Goal: Task Accomplishment & Management: Manage account settings

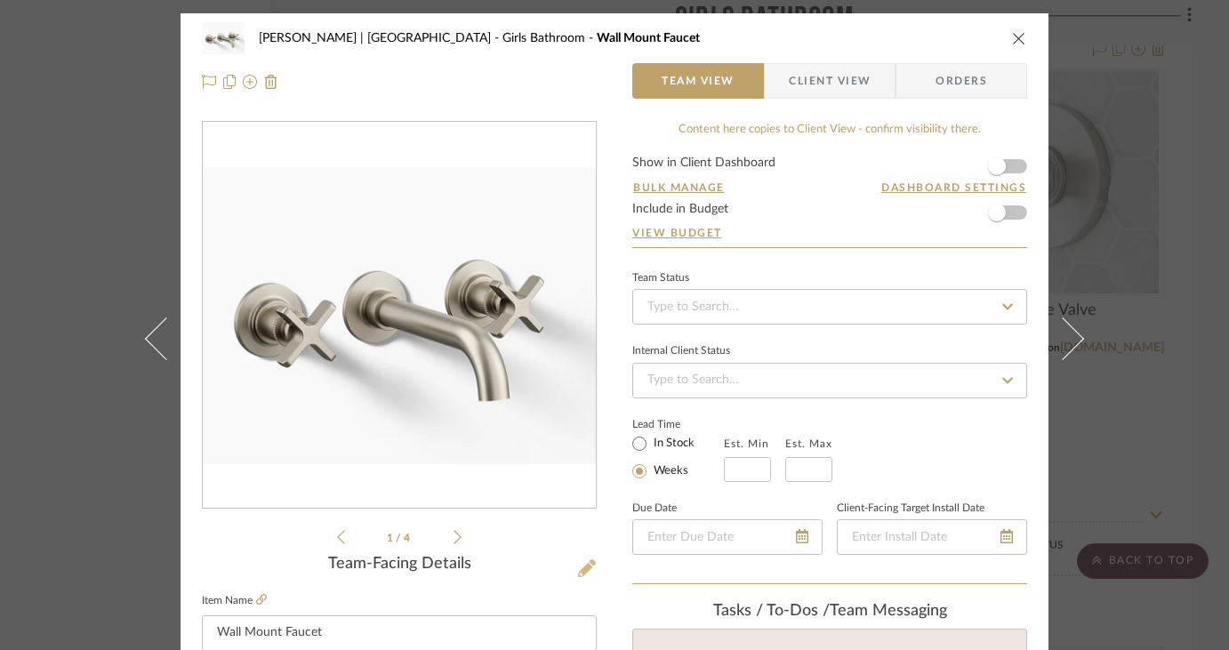
click at [584, 572] on icon at bounding box center [587, 568] width 18 height 18
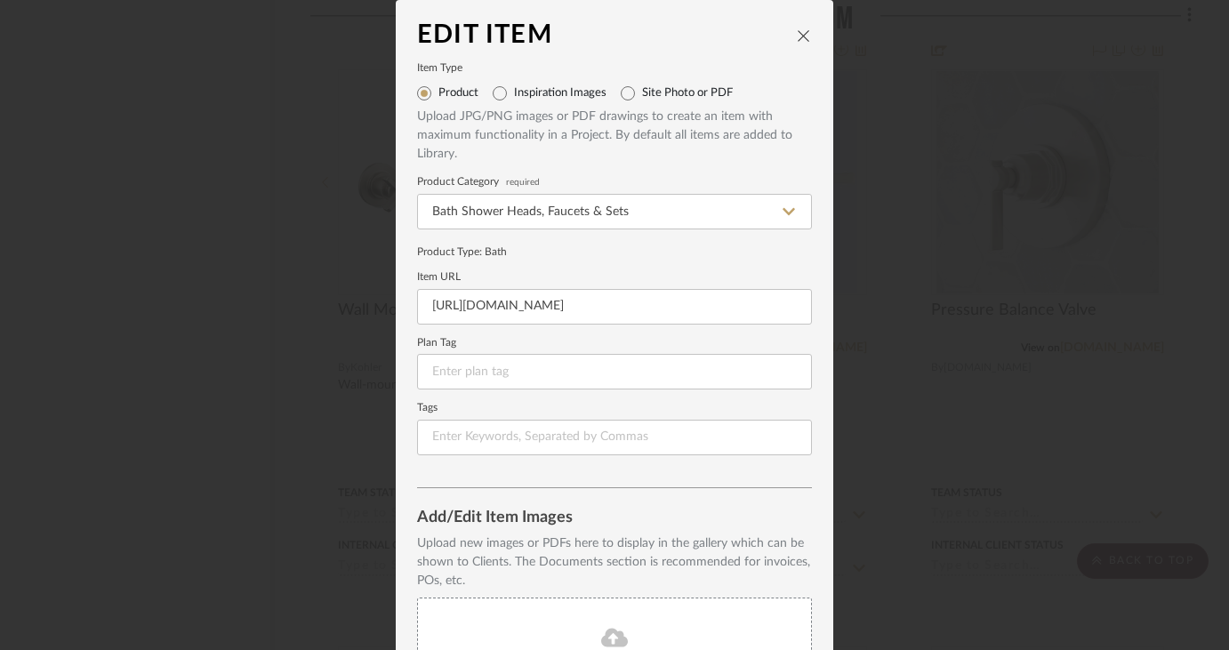
click at [803, 28] on icon "close" at bounding box center [804, 35] width 14 height 14
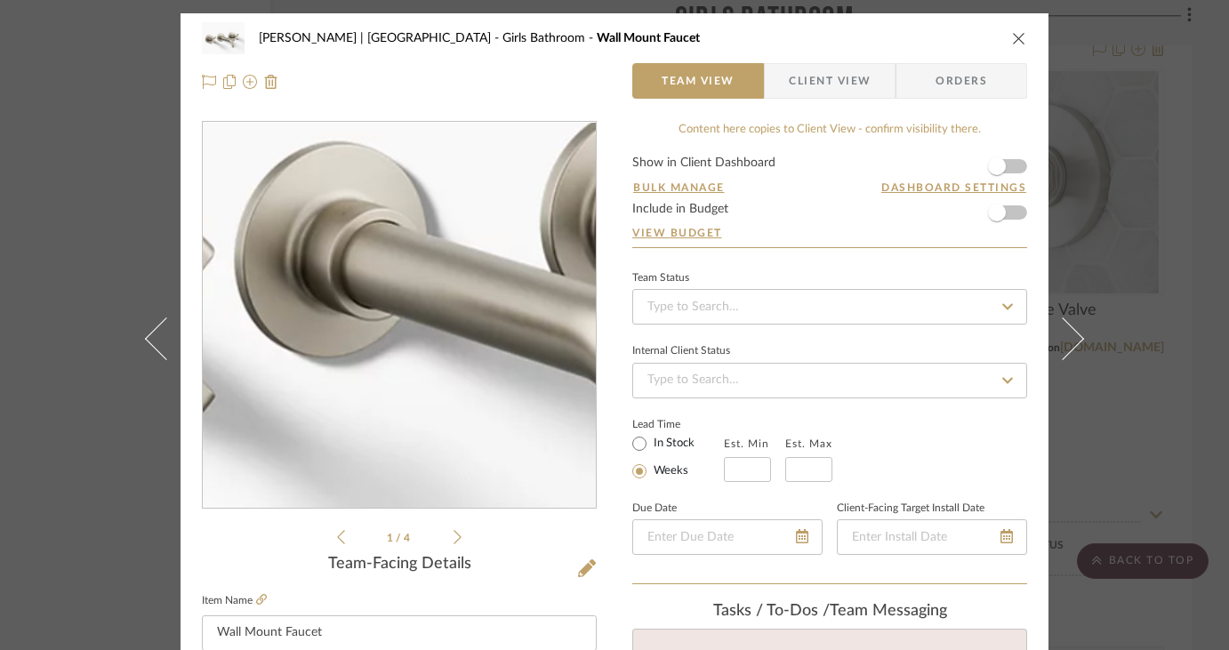
click at [391, 329] on img "0" at bounding box center [399, 315] width 393 height 297
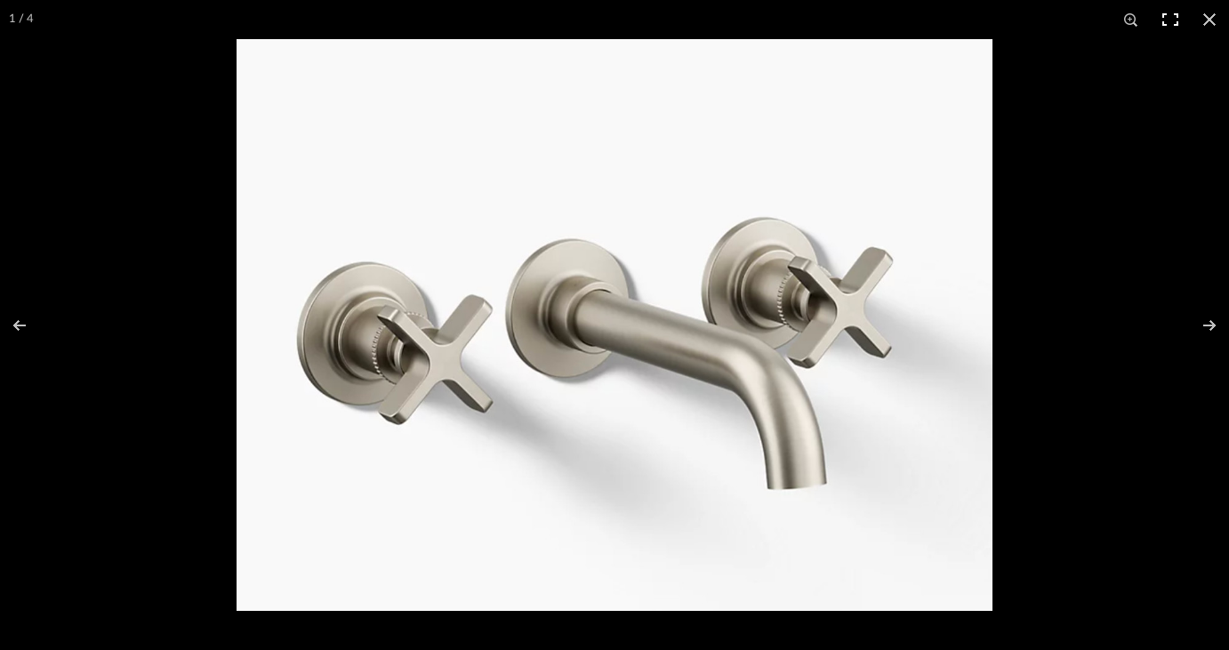
click at [1163, 19] on button at bounding box center [1170, 19] width 39 height 39
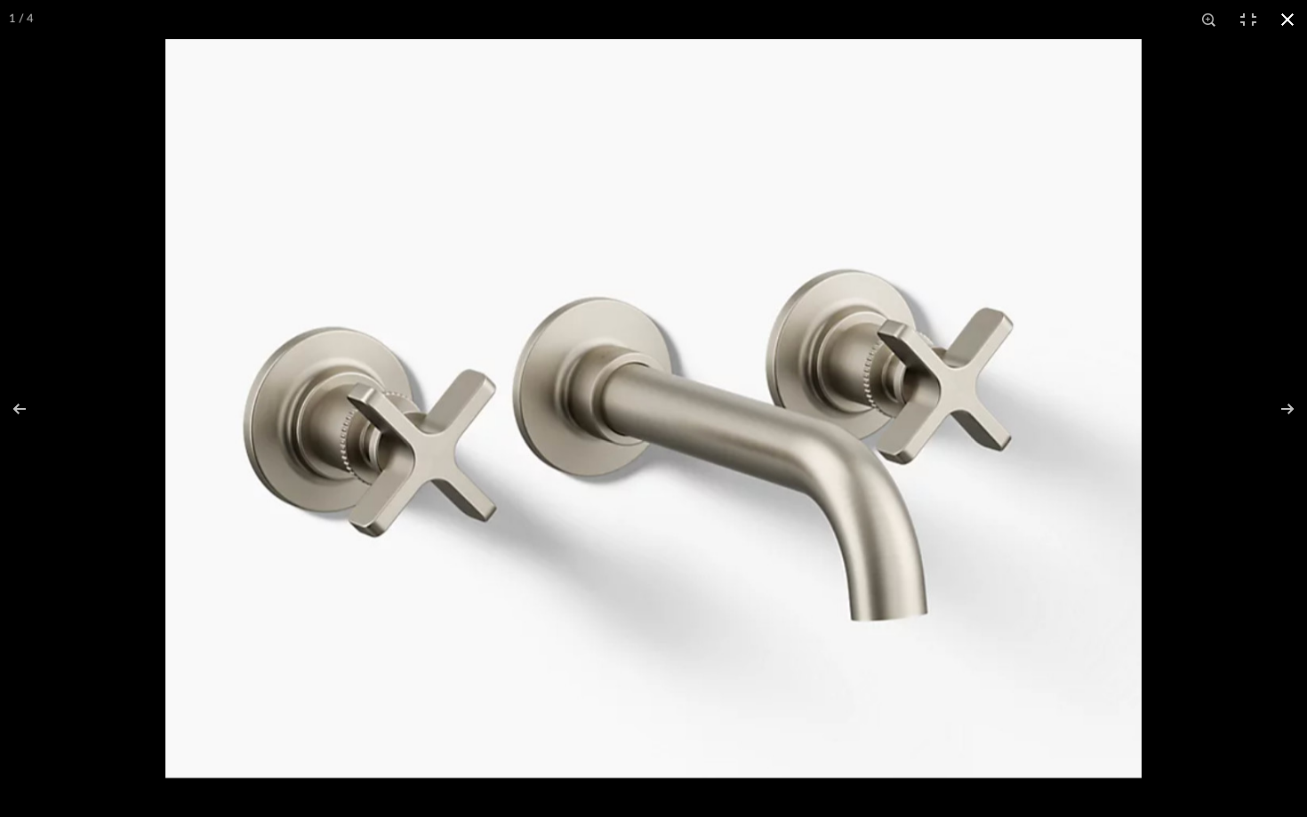
click at [1216, 20] on button at bounding box center [1287, 19] width 39 height 39
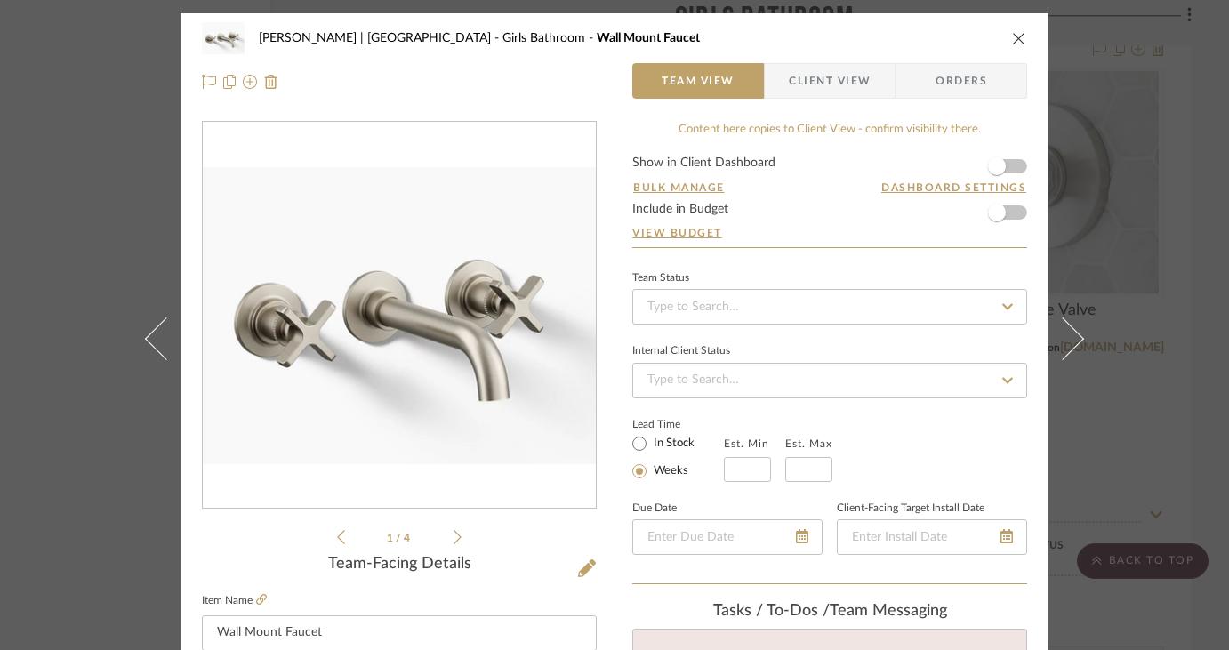
click at [1012, 39] on icon "close" at bounding box center [1019, 38] width 14 height 14
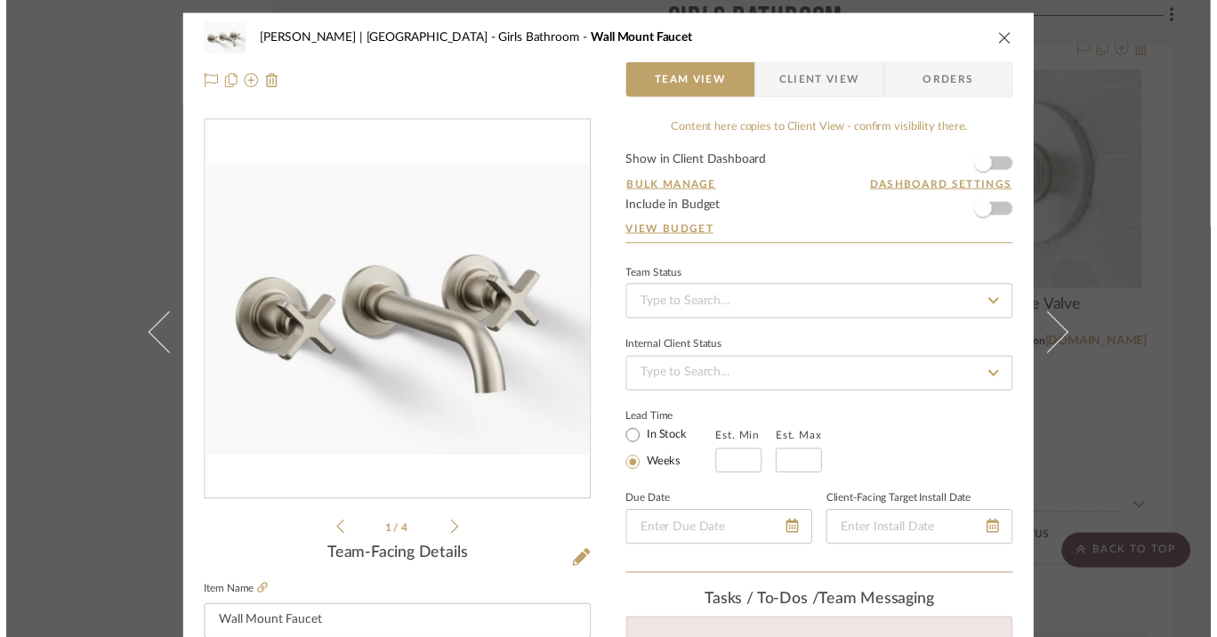
scroll to position [3045, 64]
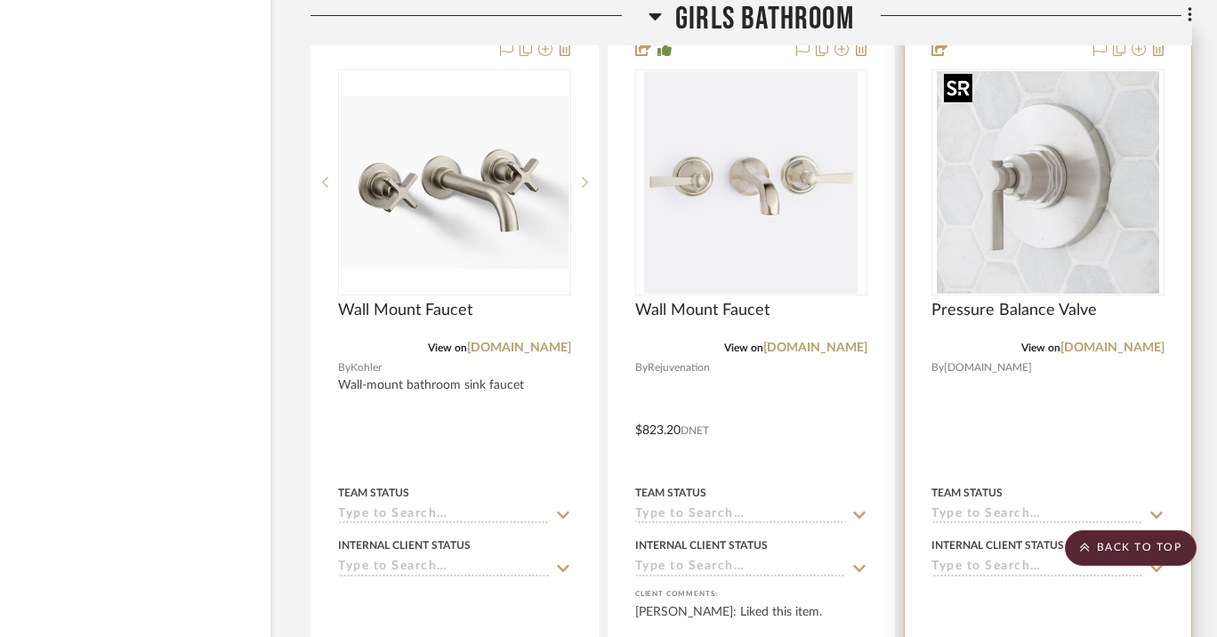
click at [1086, 214] on img "0" at bounding box center [1048, 182] width 222 height 222
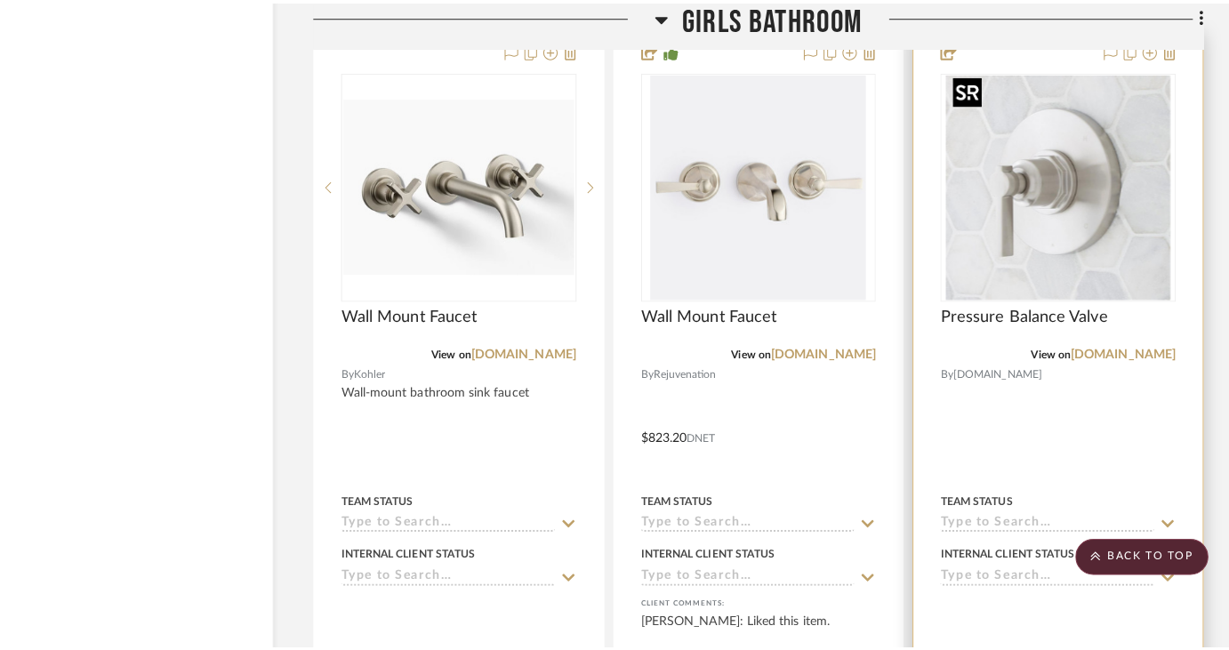
scroll to position [0, 0]
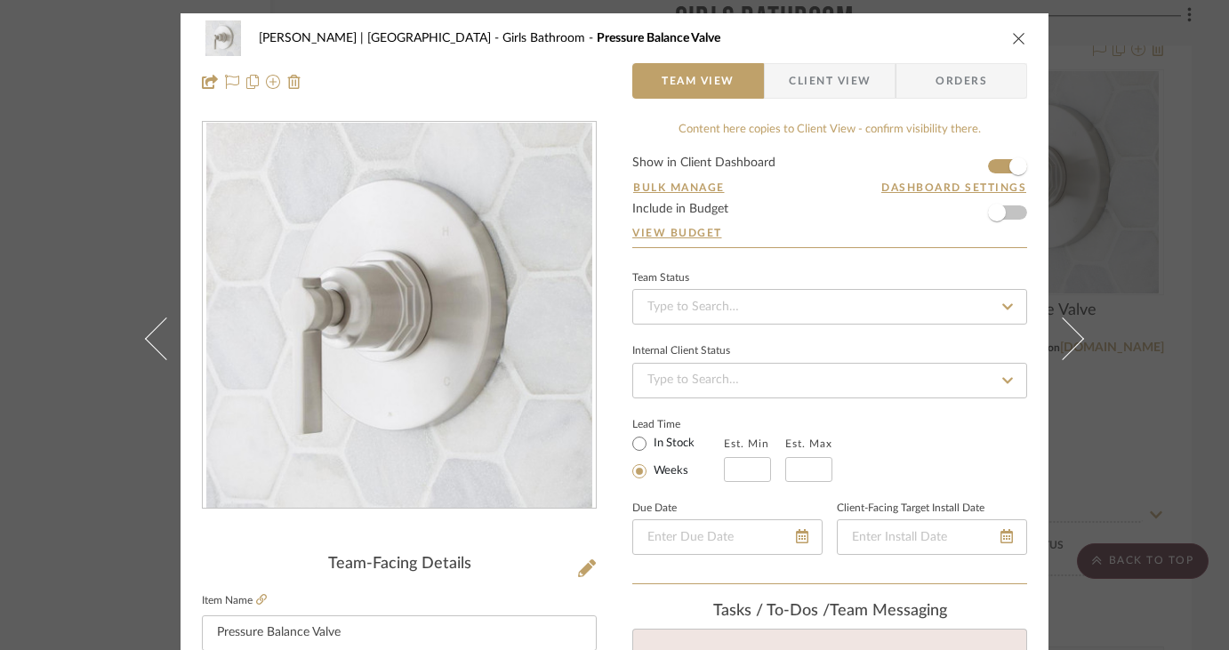
click at [1012, 34] on icon "close" at bounding box center [1019, 38] width 14 height 14
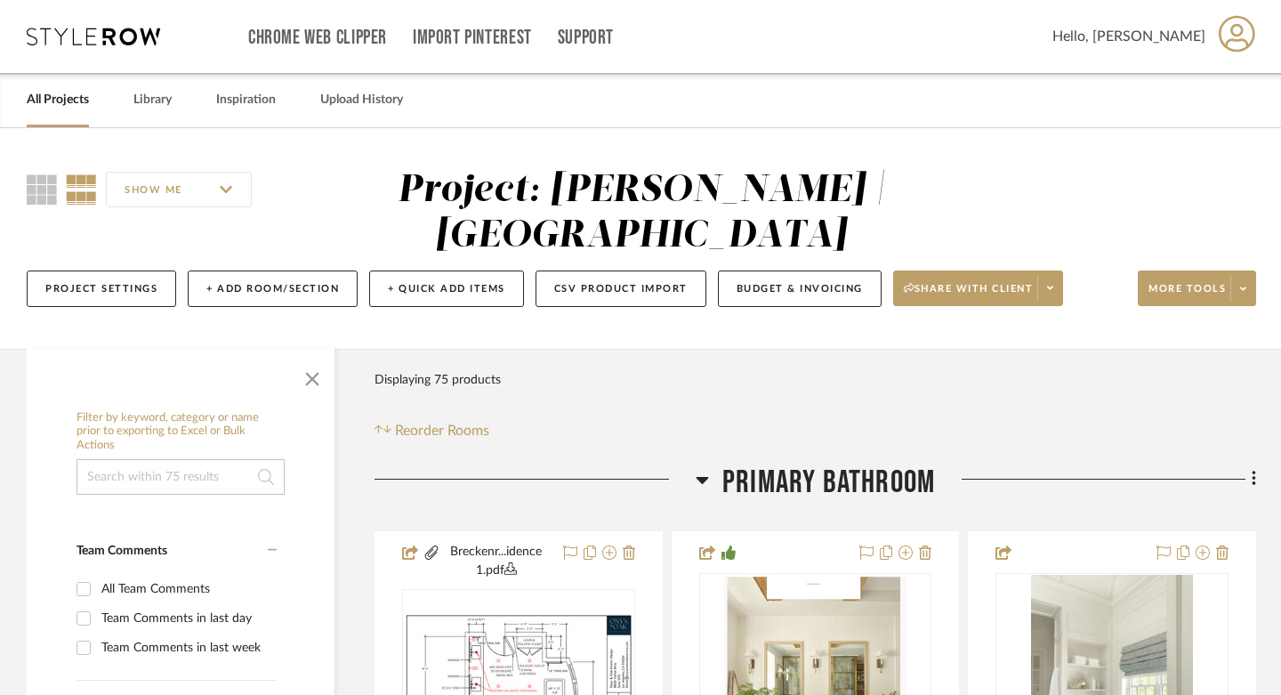
click at [44, 105] on link "All Projects" at bounding box center [58, 100] width 62 height 24
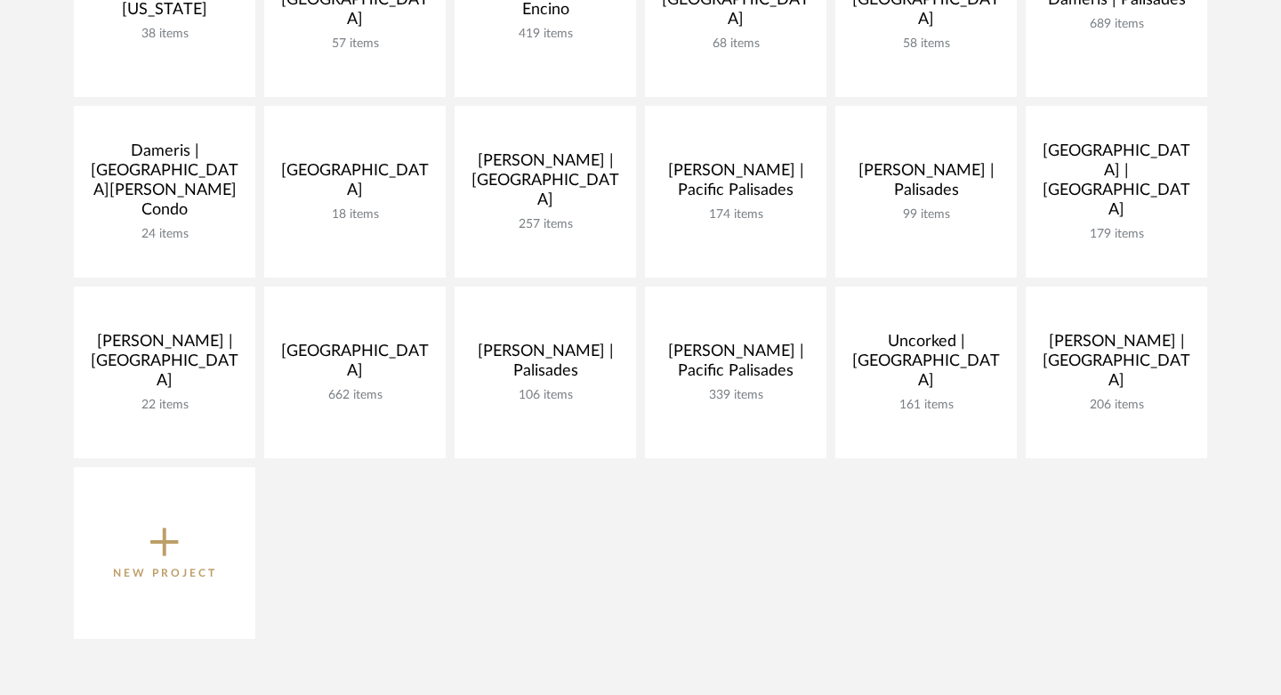
scroll to position [414, 0]
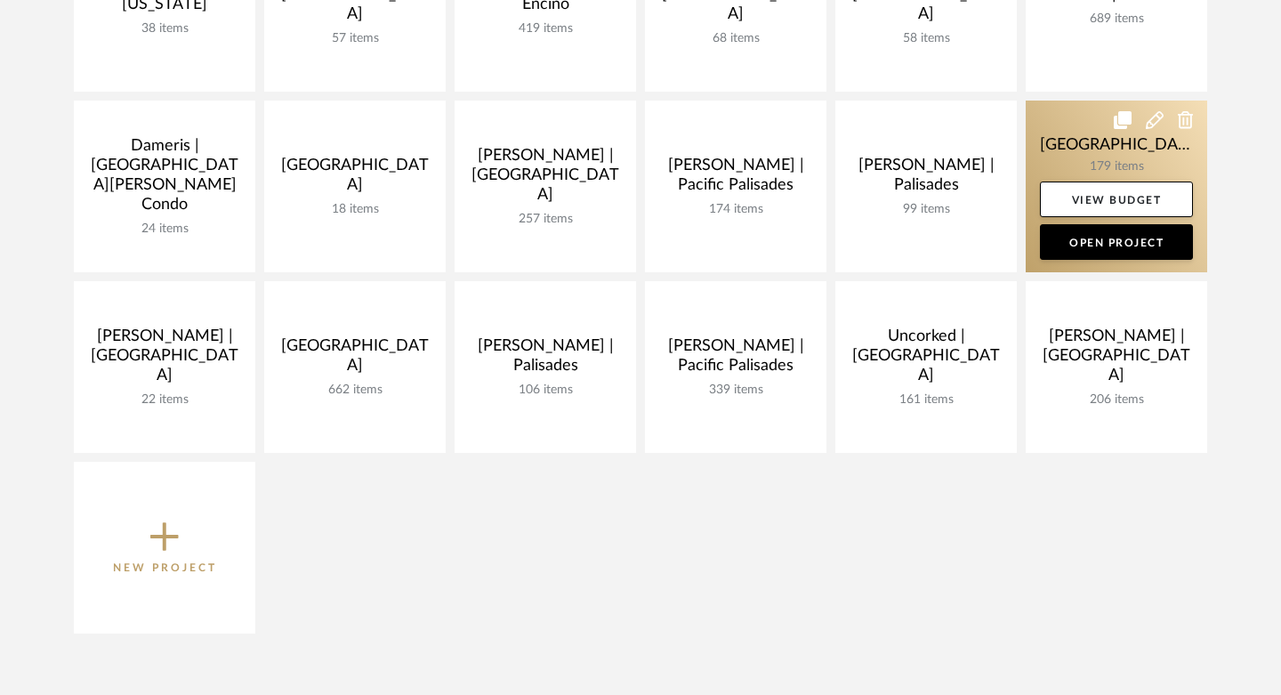
click at [1078, 152] on link at bounding box center [1116, 187] width 181 height 172
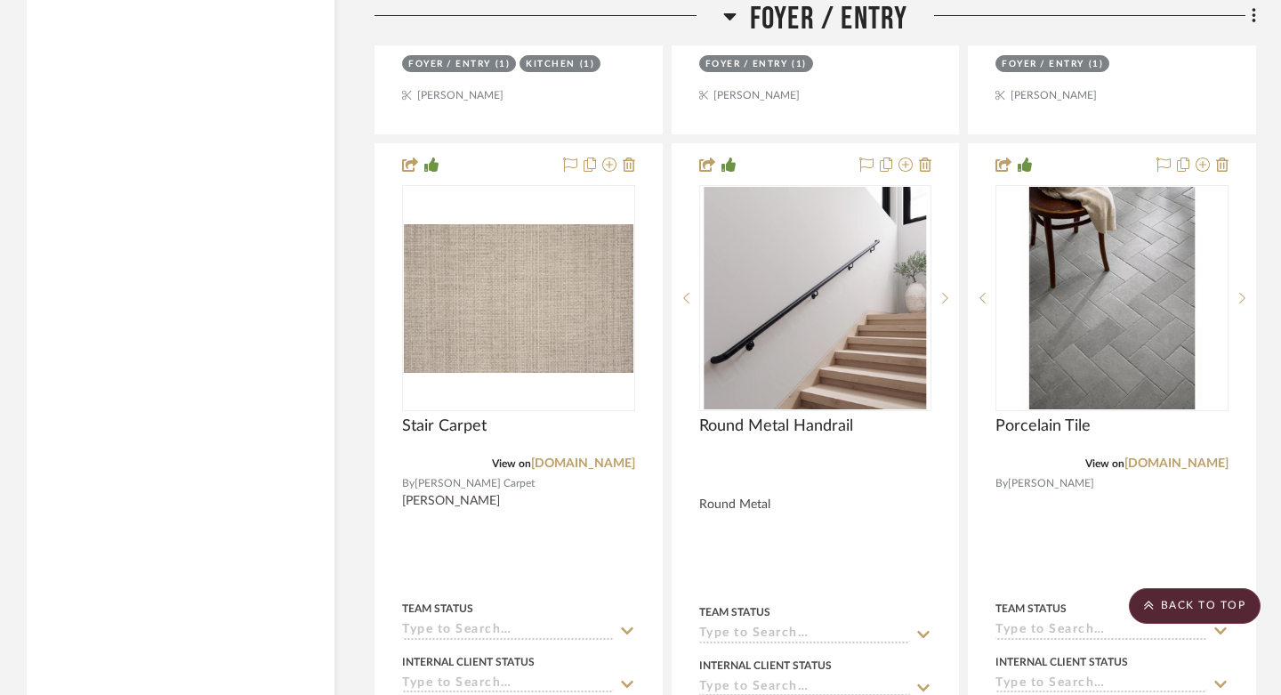
scroll to position [6292, 0]
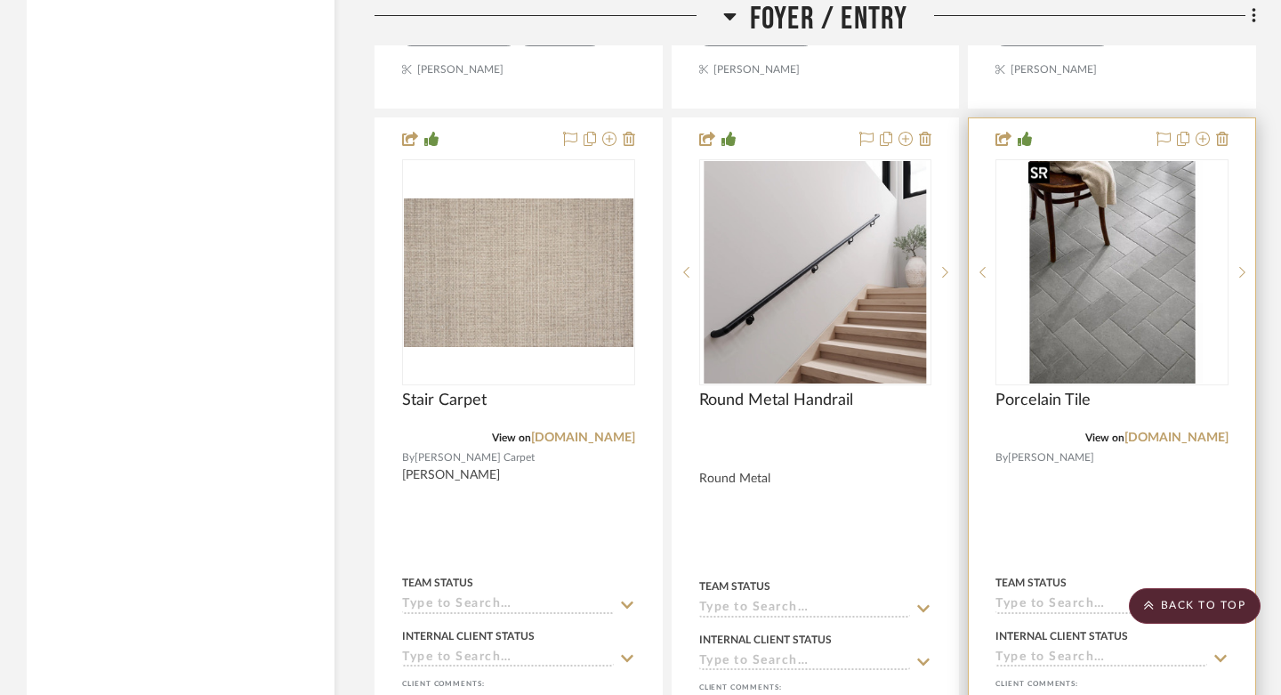
click at [1119, 258] on img "0" at bounding box center [1111, 272] width 181 height 222
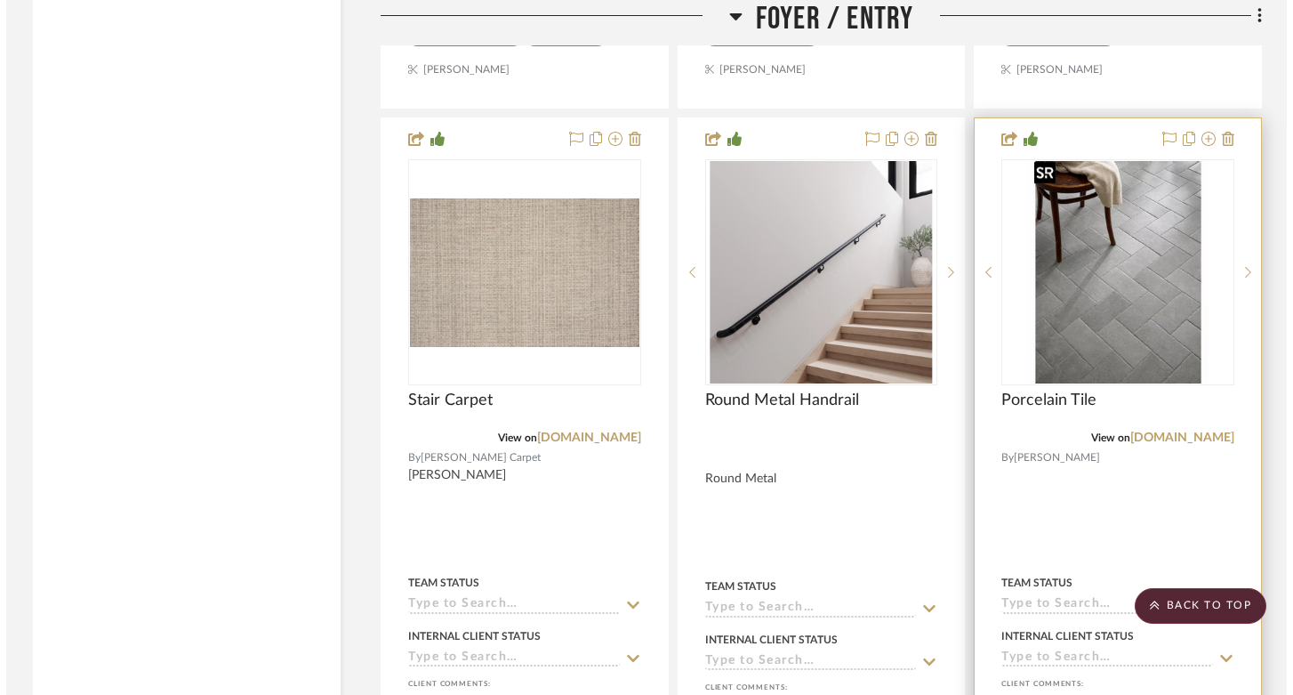
scroll to position [0, 0]
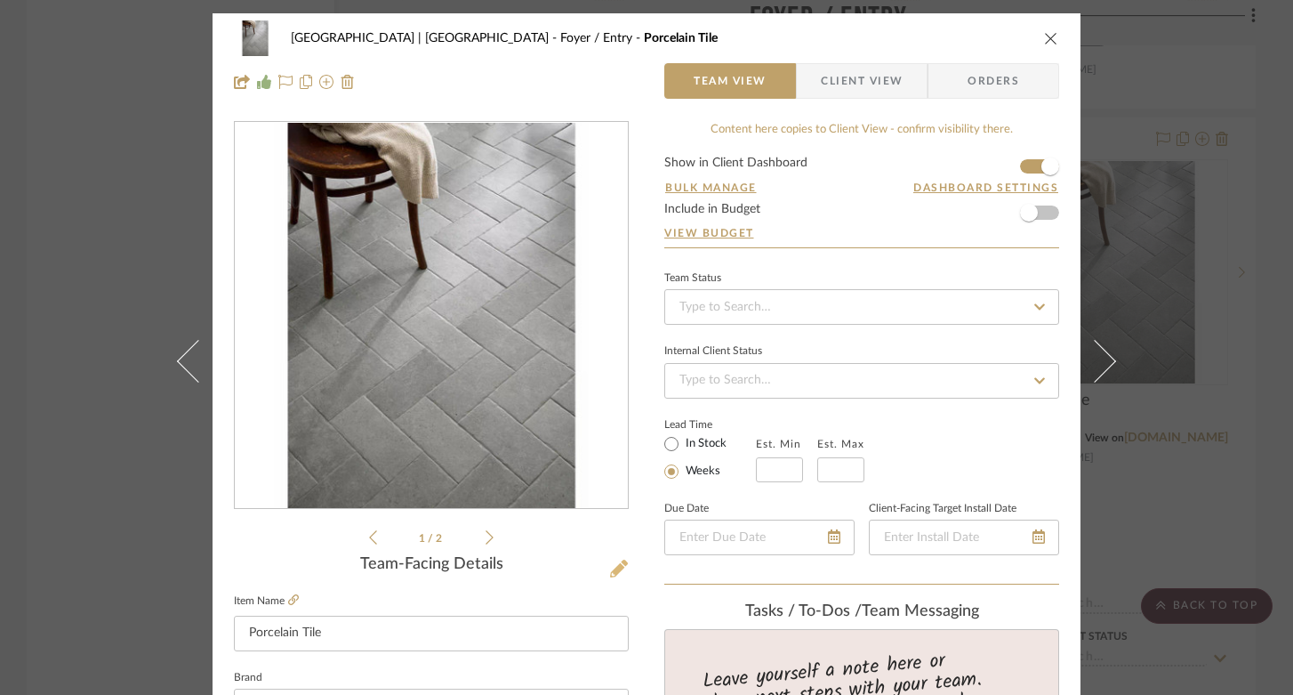
click at [610, 566] on icon at bounding box center [619, 568] width 18 height 18
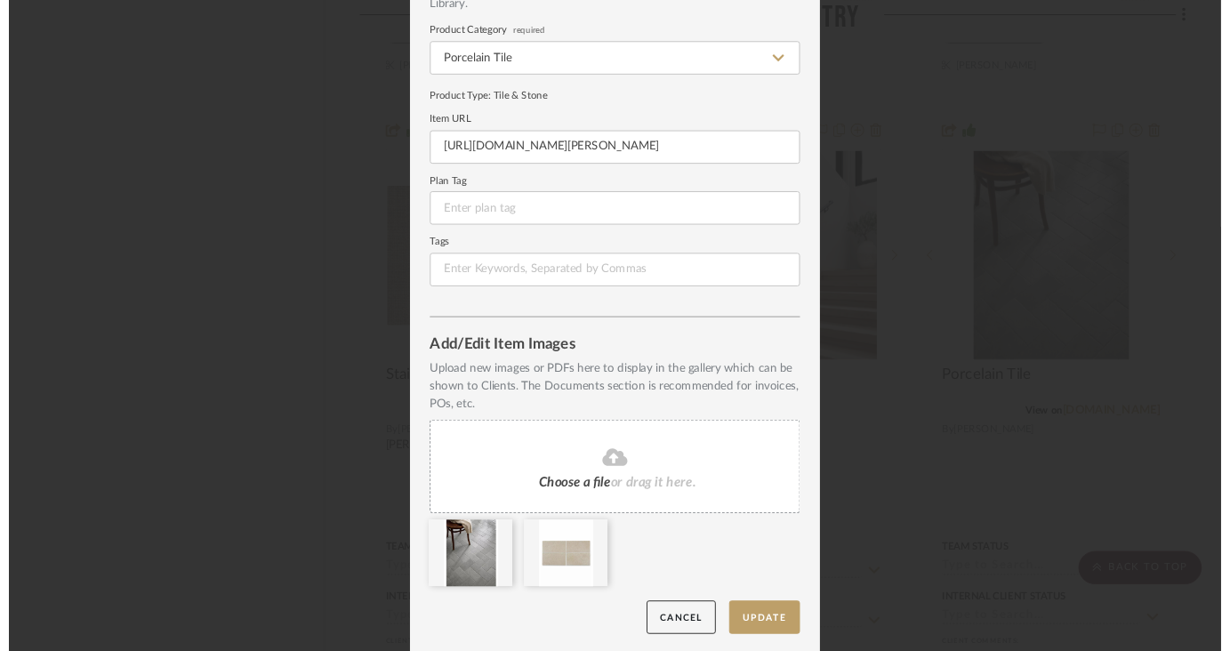
scroll to position [153, 0]
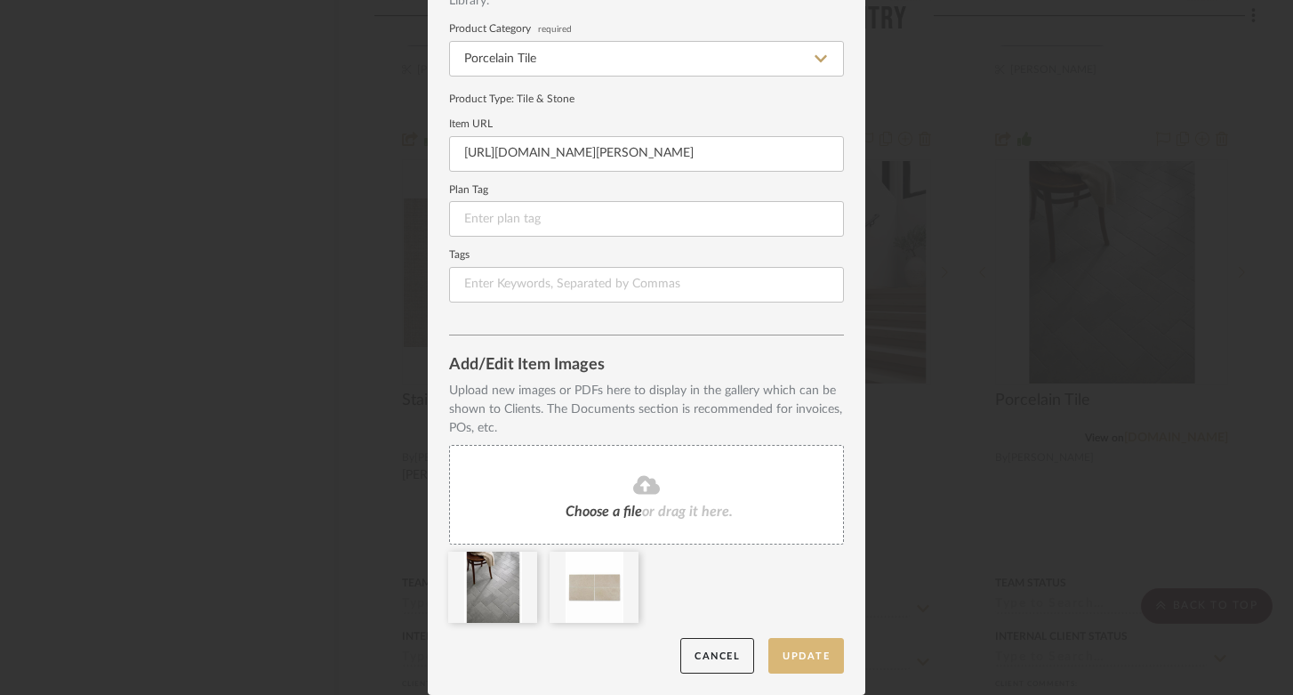
click at [810, 636] on button "Update" at bounding box center [806, 656] width 76 height 36
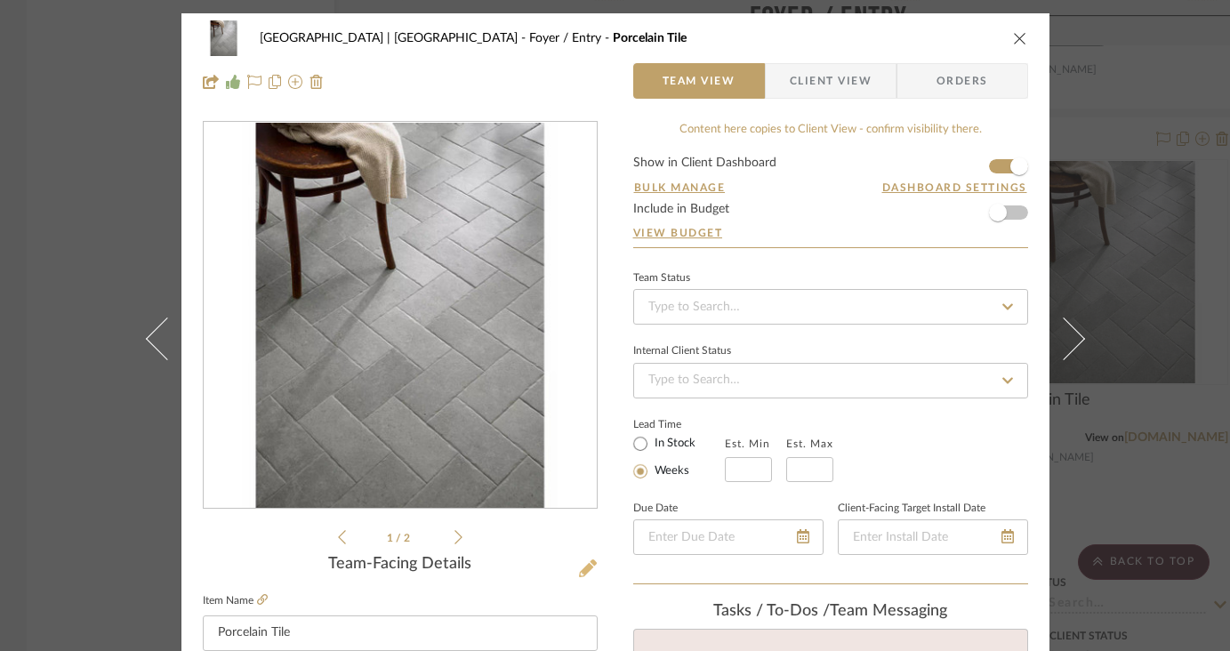
click at [581, 566] on icon at bounding box center [588, 568] width 18 height 18
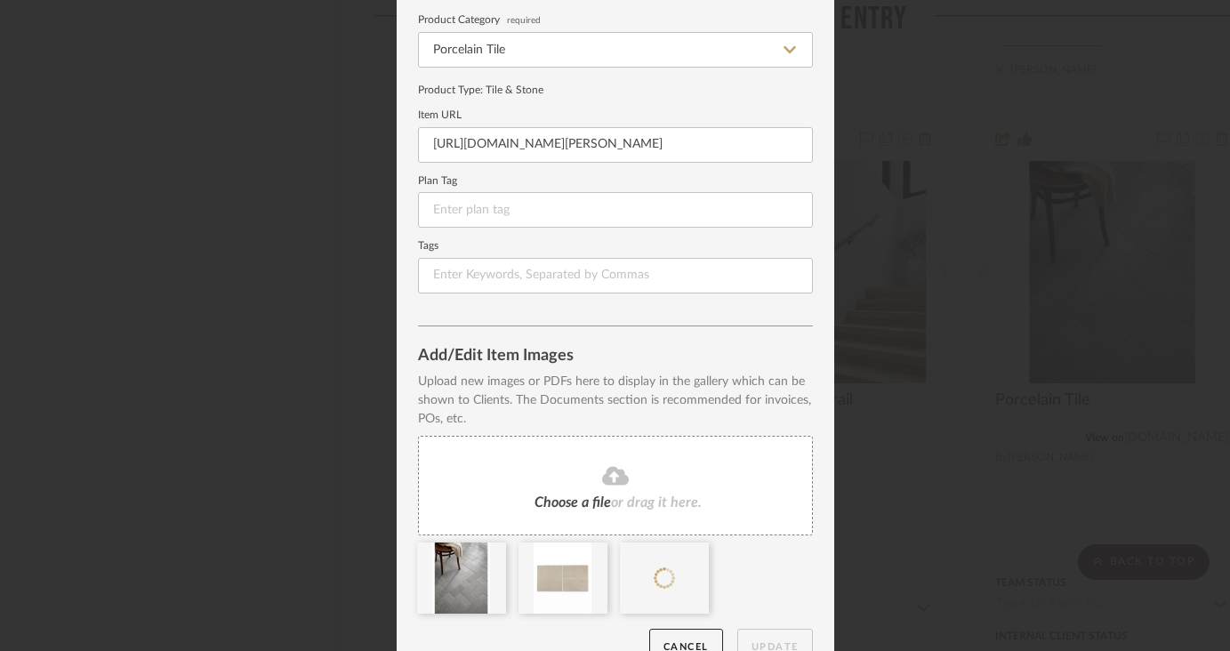
scroll to position [197, 0]
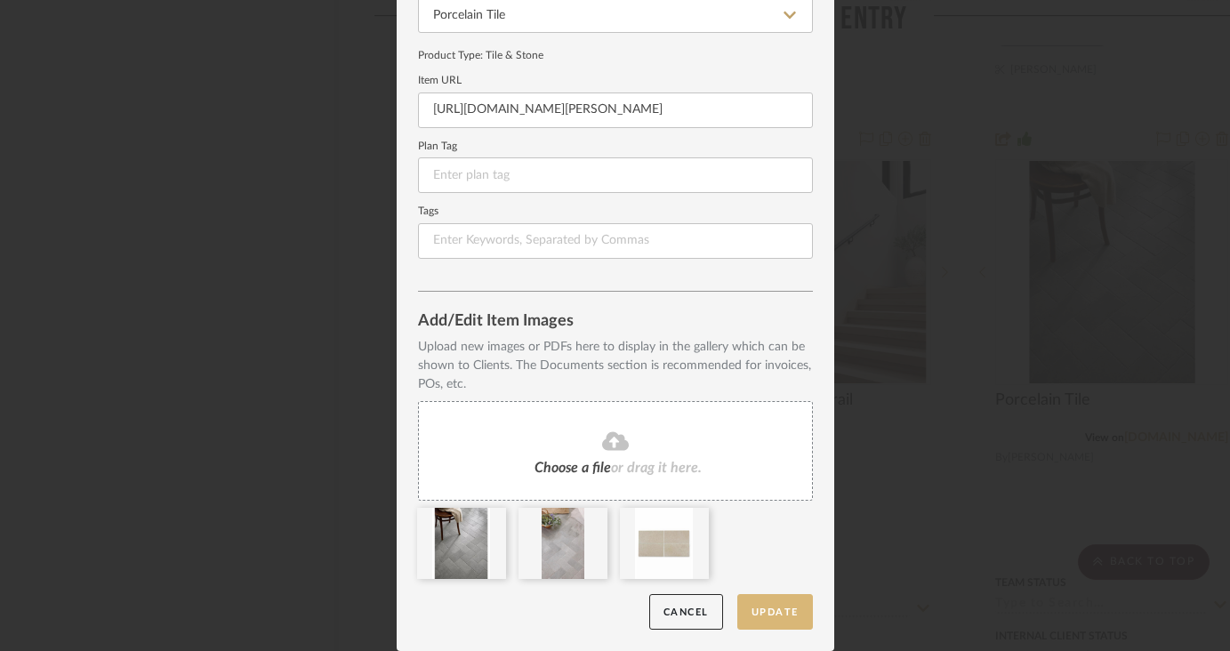
click at [792, 604] on button "Update" at bounding box center [775, 612] width 76 height 36
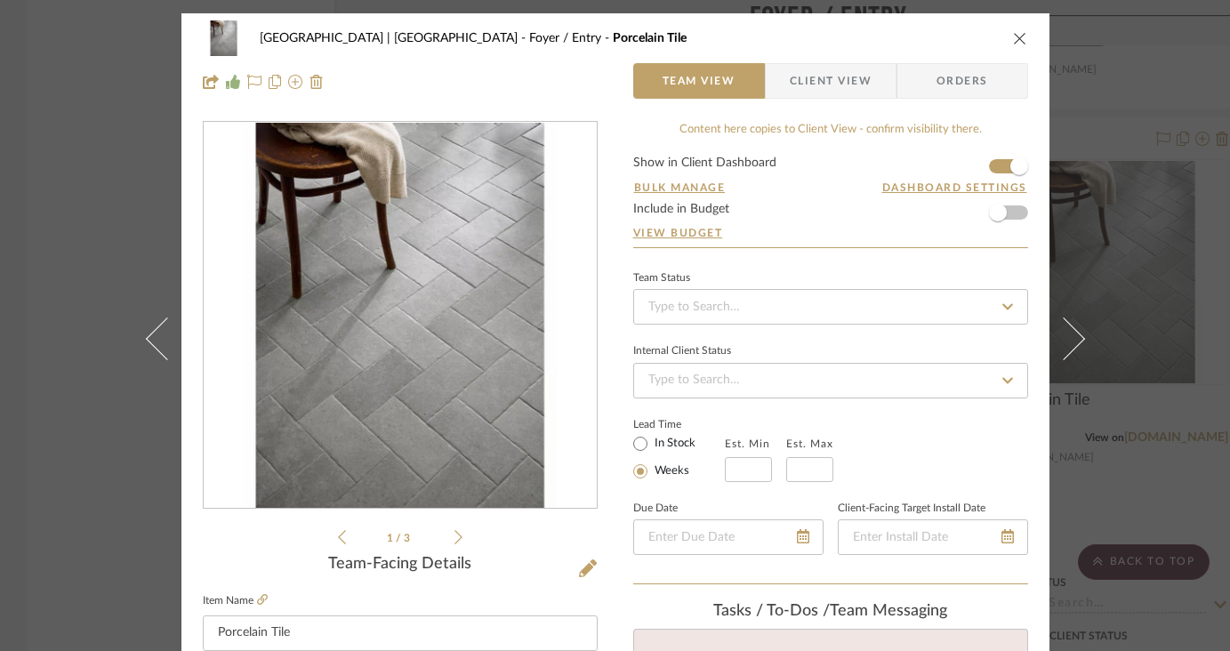
click at [455, 533] on icon at bounding box center [459, 537] width 8 height 14
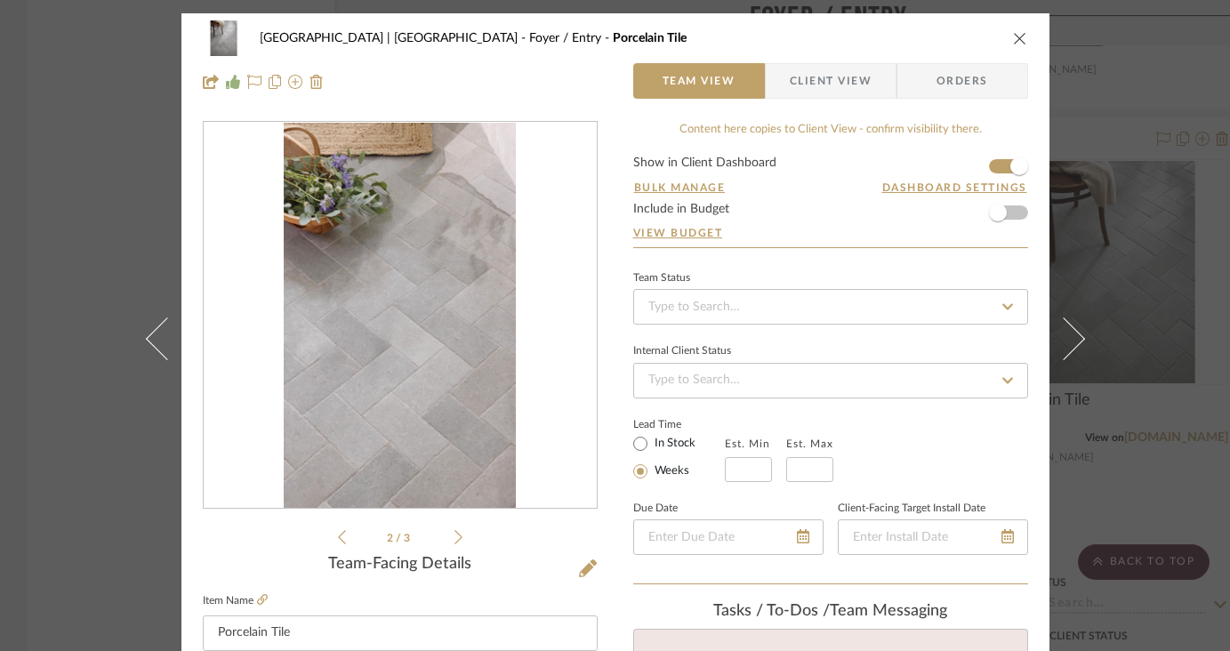
click at [455, 533] on icon at bounding box center [459, 537] width 8 height 14
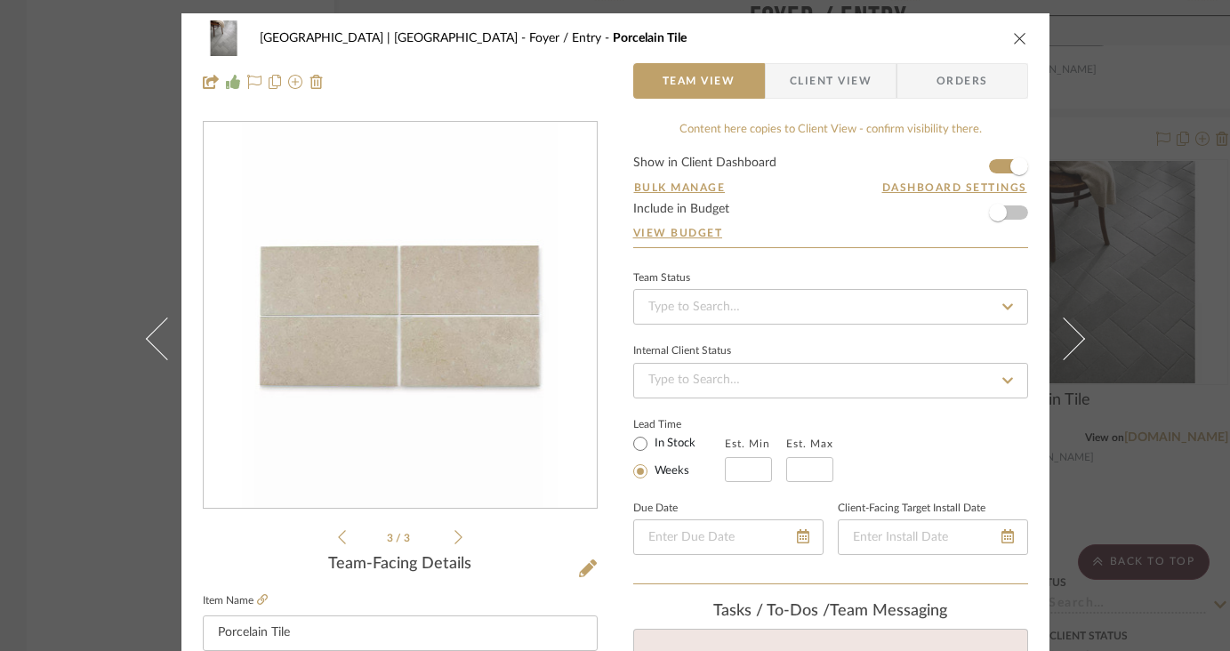
click at [1016, 39] on icon "close" at bounding box center [1020, 38] width 14 height 14
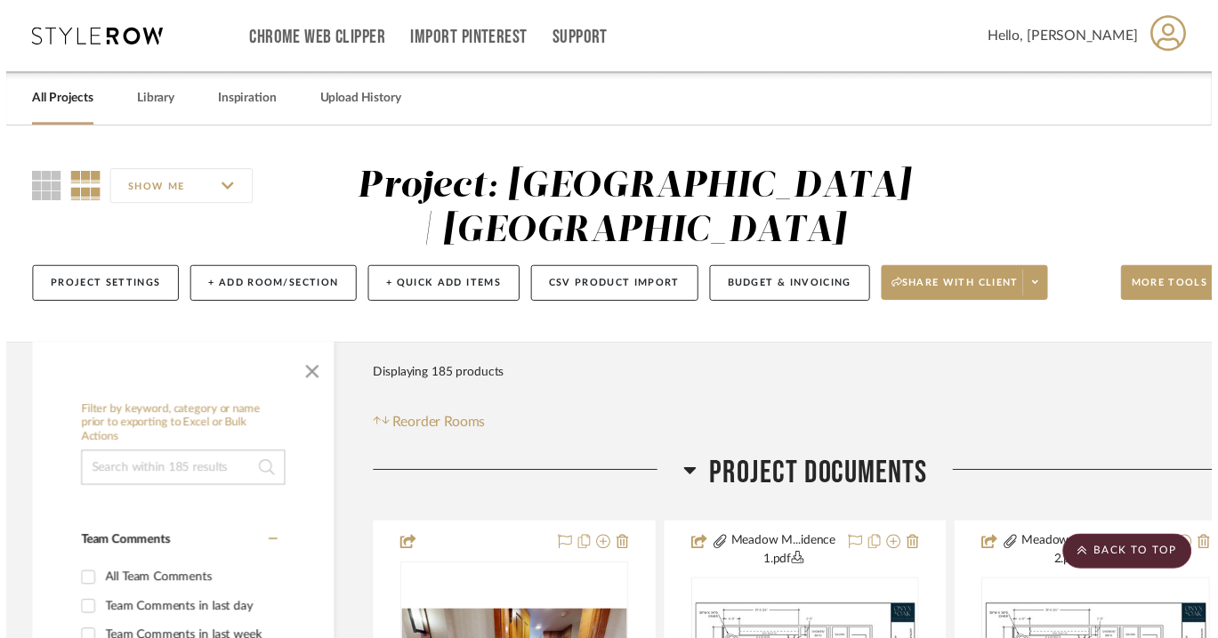
scroll to position [6292, 0]
